Goal: Obtain resource: Obtain resource

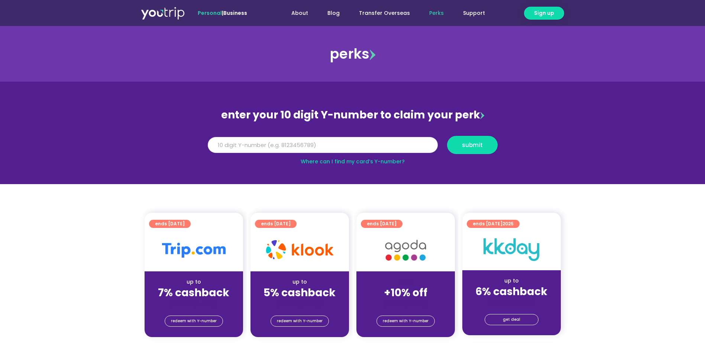
click at [294, 140] on input "Y Number" at bounding box center [323, 145] width 230 height 16
type input "8113466745"
click at [481, 149] on button "submit" at bounding box center [472, 145] width 51 height 18
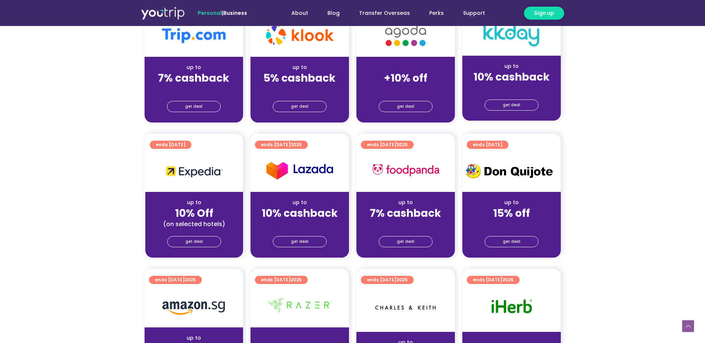
scroll to position [149, 0]
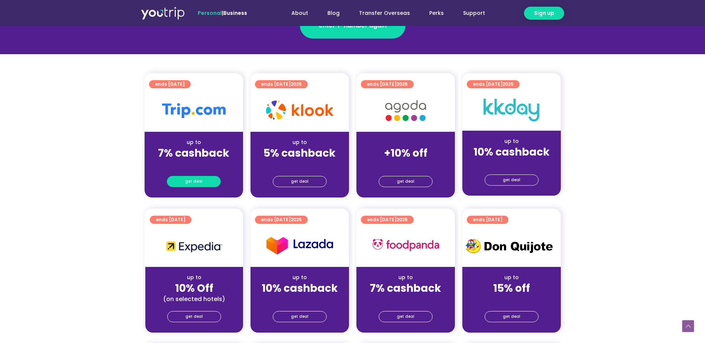
click at [195, 183] on span "get deal" at bounding box center [193, 181] width 17 height 10
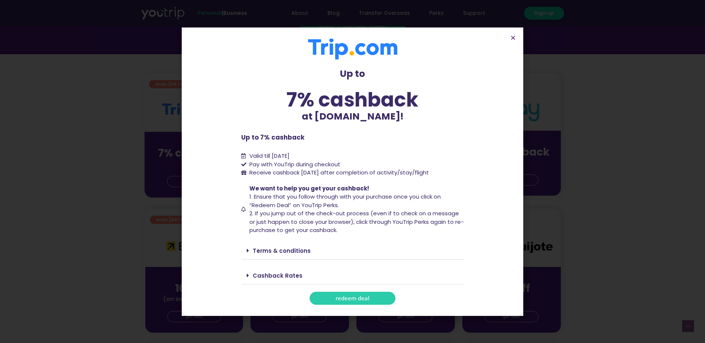
click at [337, 301] on span "redeem deal" at bounding box center [352, 299] width 34 height 6
